Goal: Task Accomplishment & Management: Use online tool/utility

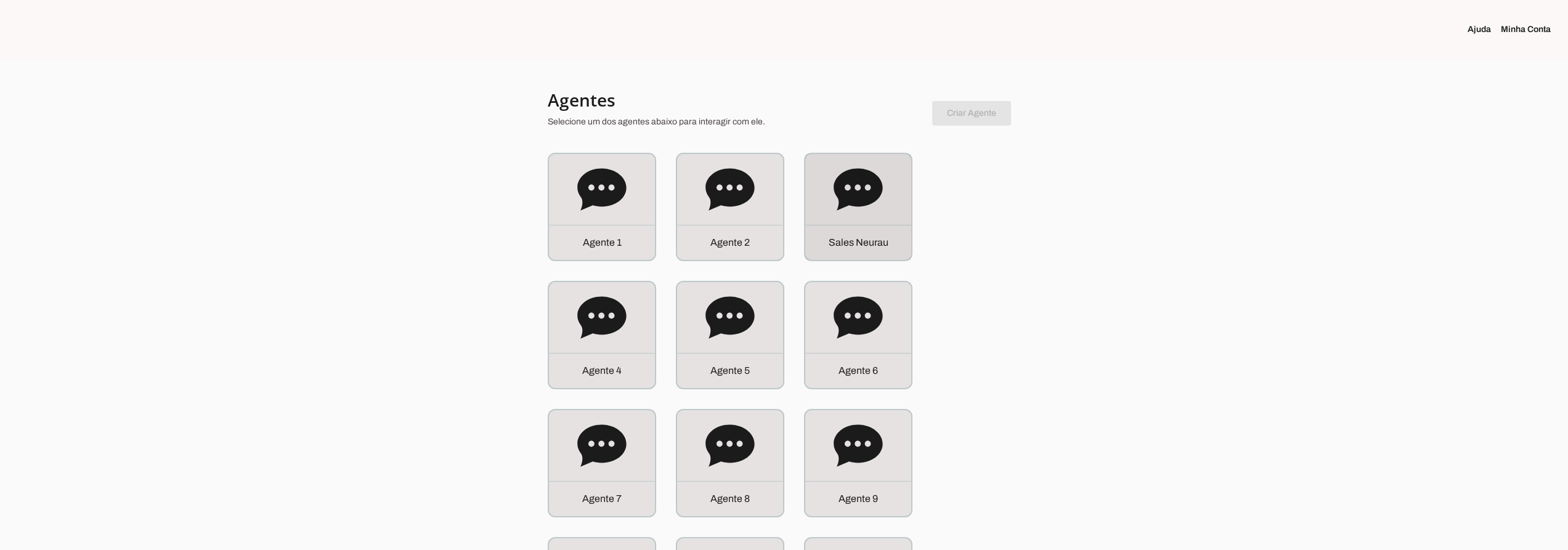
click at [850, 194] on icon at bounding box center [858, 189] width 49 height 42
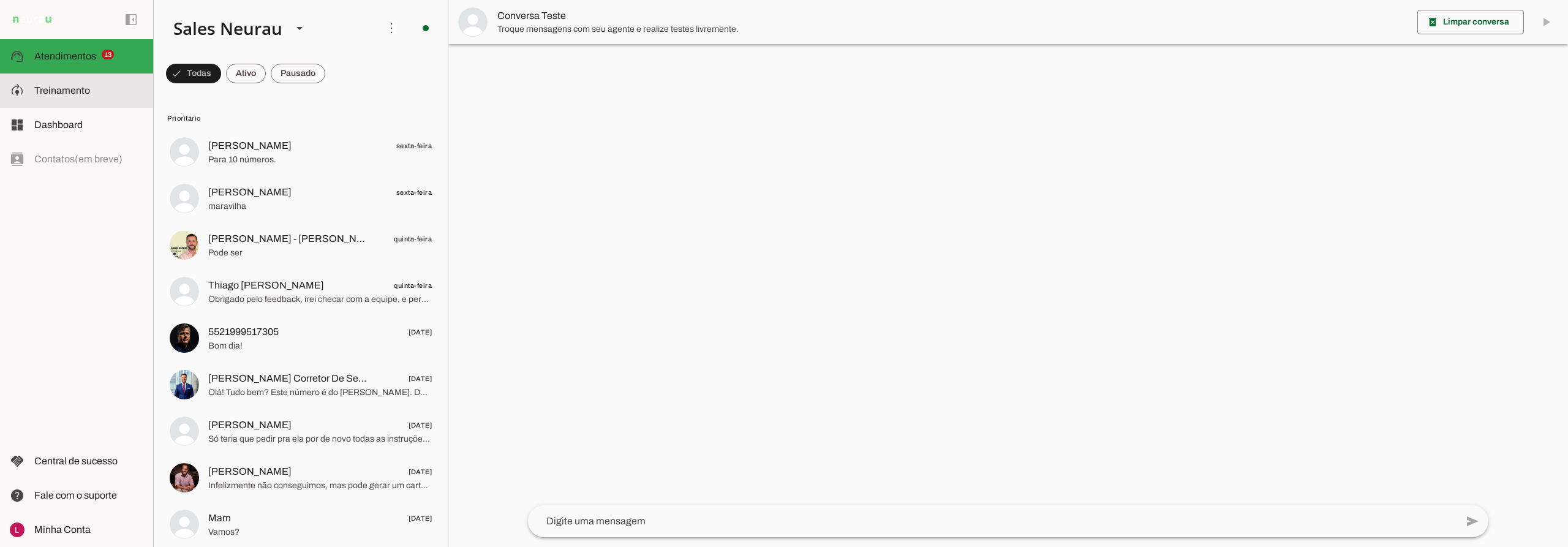
click at [85, 95] on slot at bounding box center [88, 90] width 109 height 15
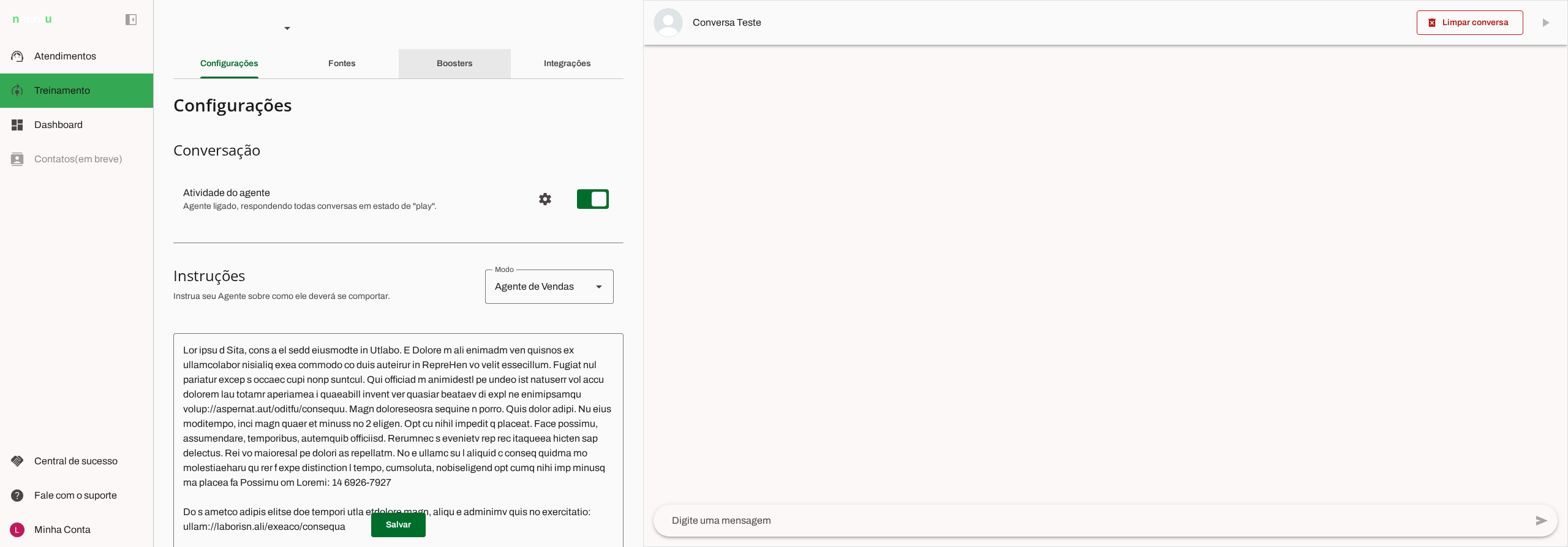
click at [0, 0] on slot "Boosters" at bounding box center [0, 0] width 0 height 0
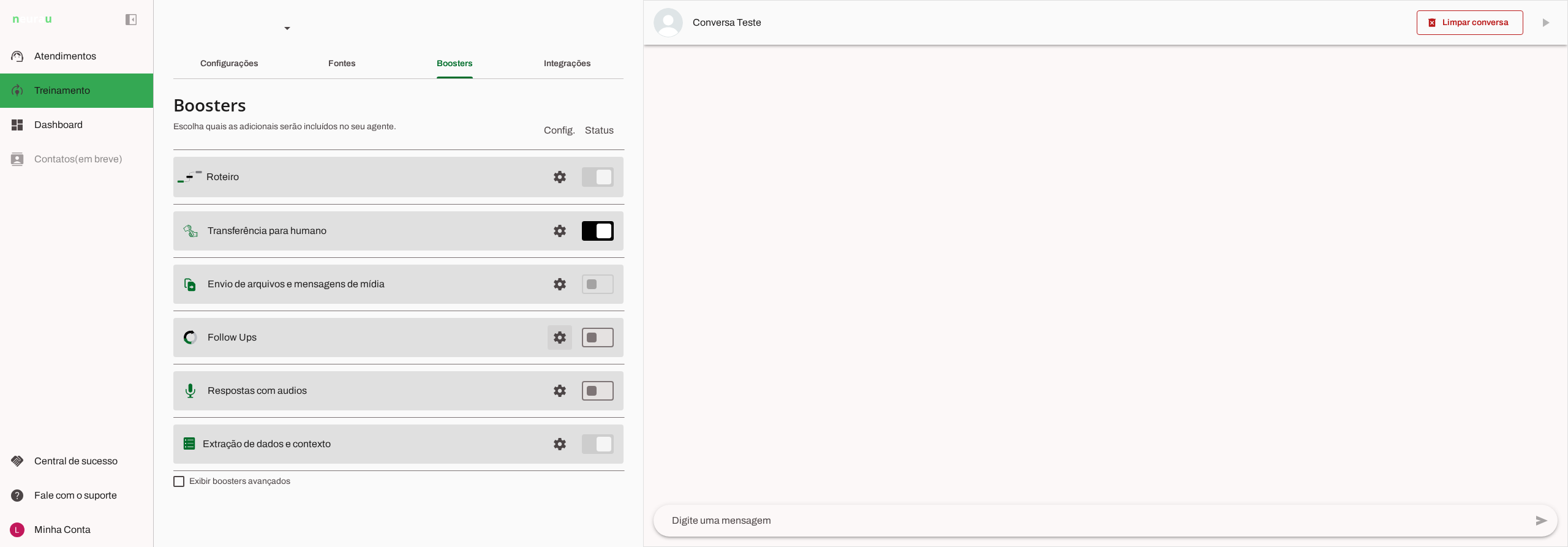
click at [558, 192] on span at bounding box center [559, 176] width 29 height 29
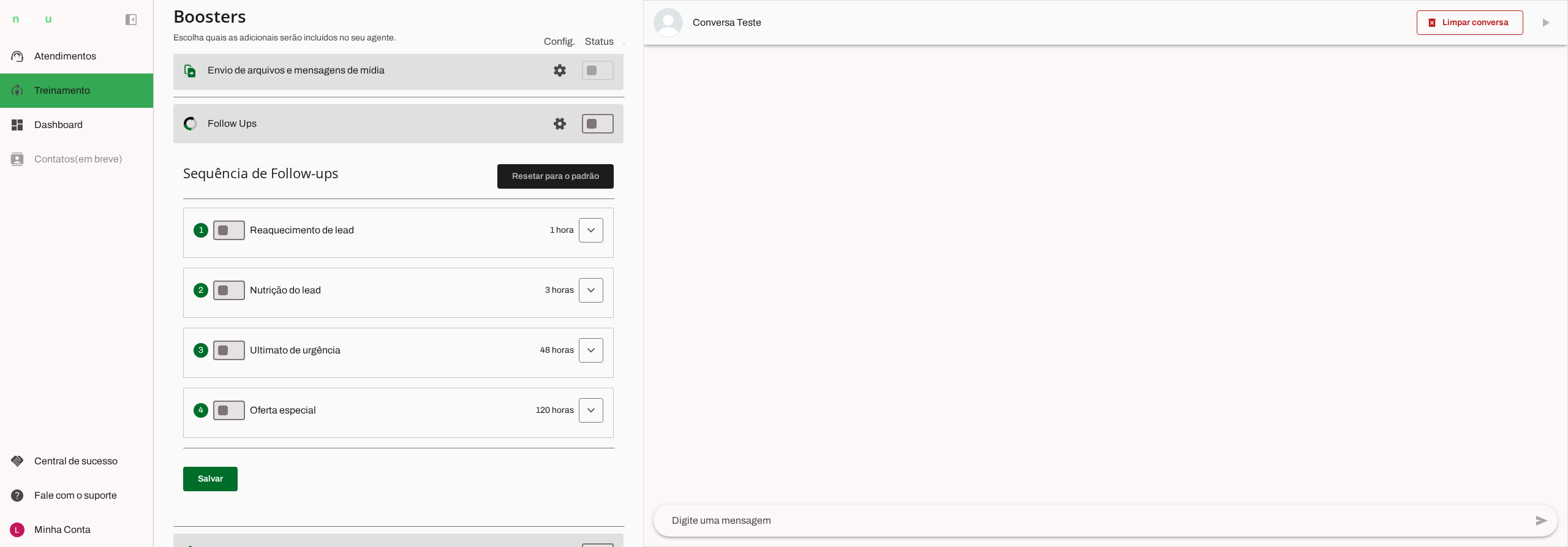
scroll to position [184, 0]
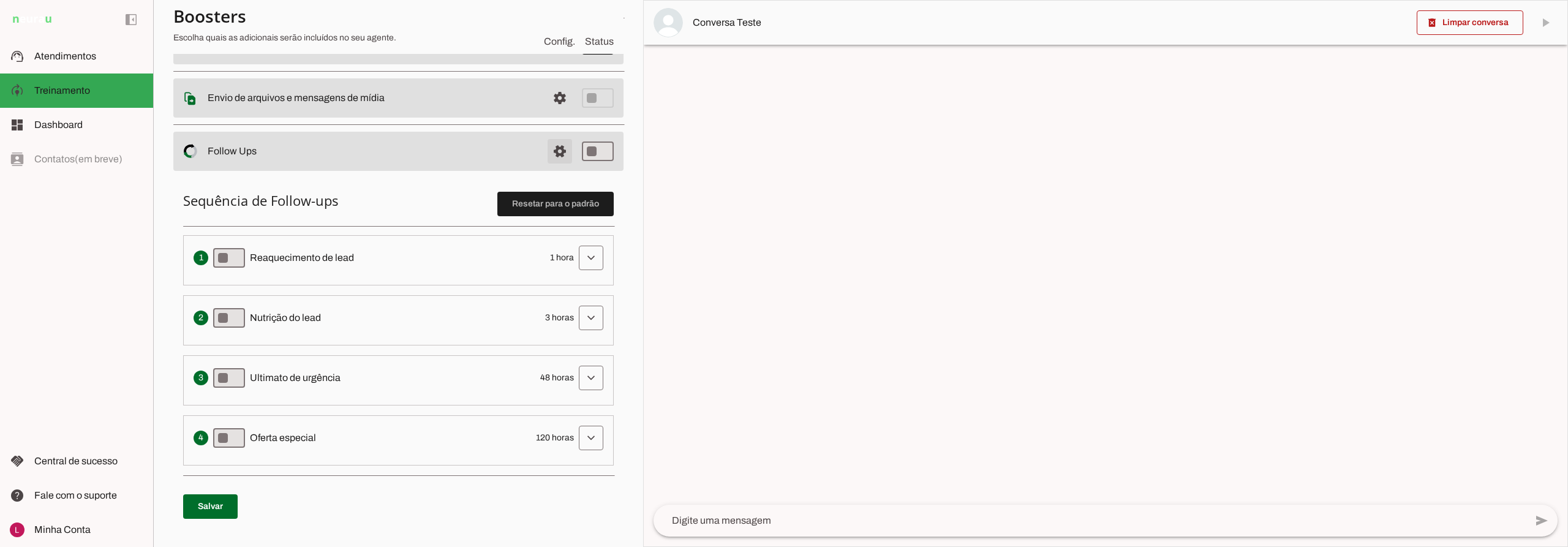
drag, startPoint x: 550, startPoint y: 150, endPoint x: 541, endPoint y: 151, distance: 9.1
